Goal: Information Seeking & Learning: Stay updated

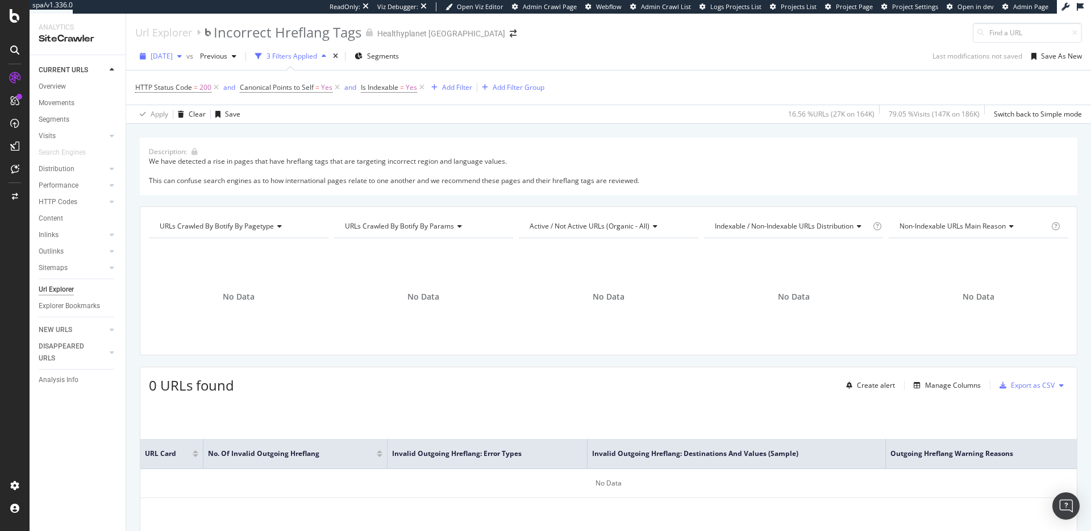
click at [173, 57] on span "[DATE]" at bounding box center [162, 56] width 22 height 10
click at [628, 68] on div "[DATE] vs Previous 3 Filters Applied Segments Last modifications not saved Save…" at bounding box center [608, 58] width 964 height 23
